Goal: Transaction & Acquisition: Obtain resource

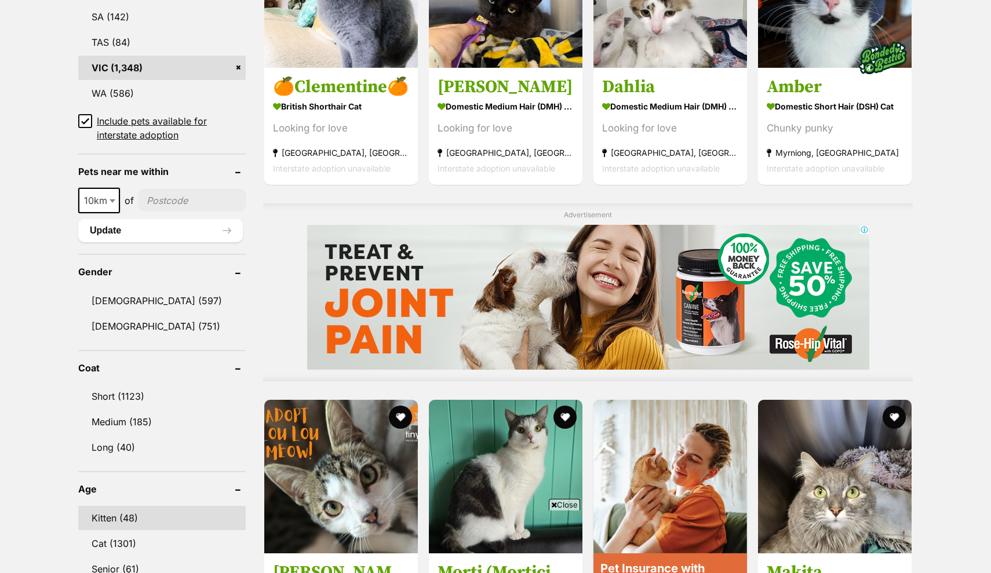
scroll to position [796, 0]
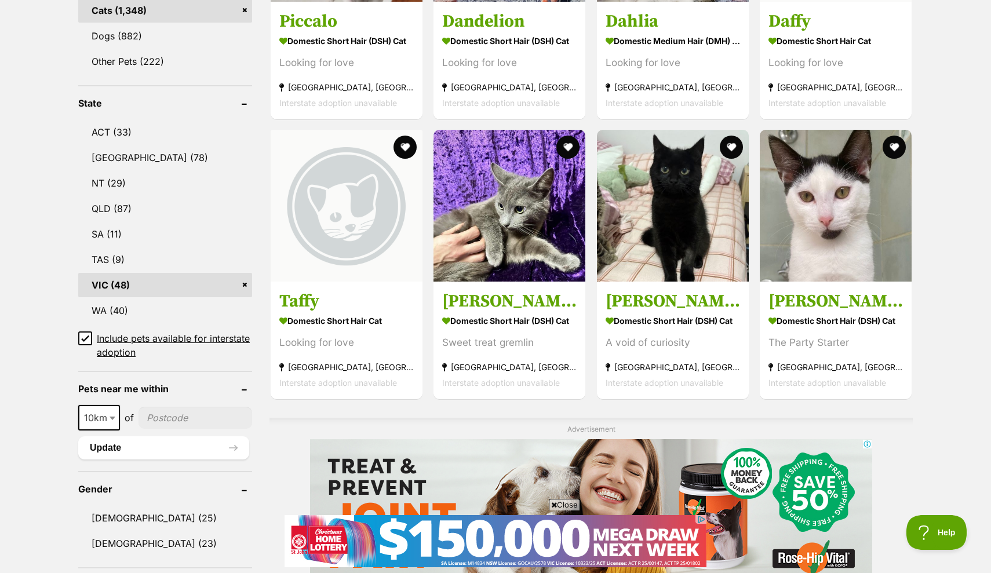
scroll to position [710, 0]
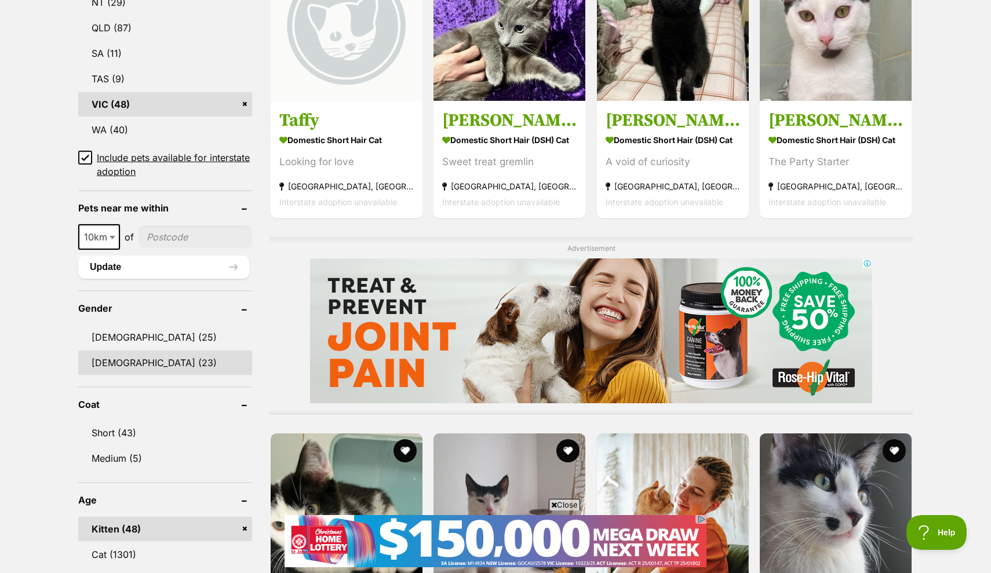
click at [112, 363] on link "[DEMOGRAPHIC_DATA] (23)" at bounding box center [165, 363] width 174 height 24
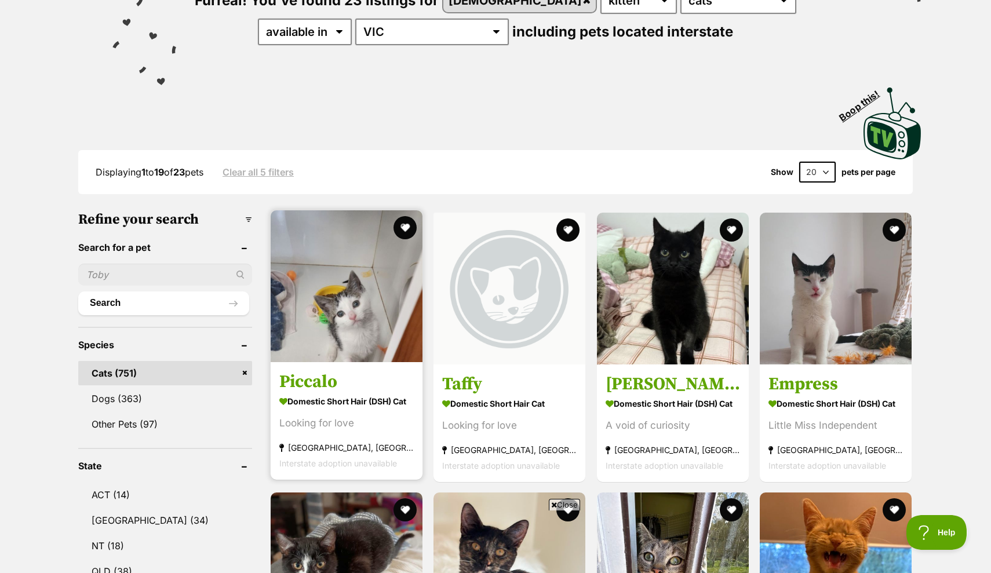
click at [355, 317] on img at bounding box center [347, 286] width 152 height 152
click at [354, 316] on img at bounding box center [347, 286] width 152 height 152
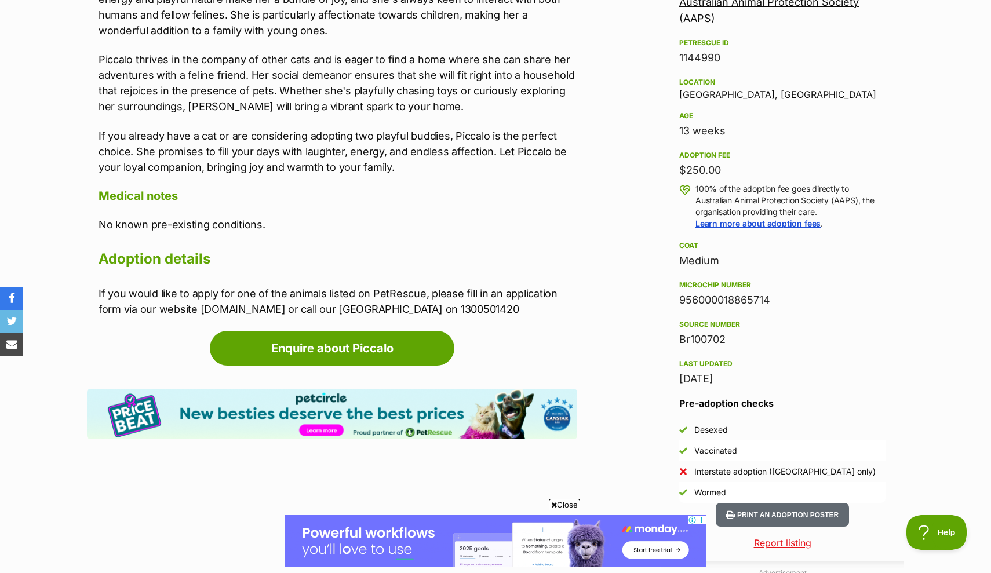
scroll to position [750, 0]
